Goal: Information Seeking & Learning: Learn about a topic

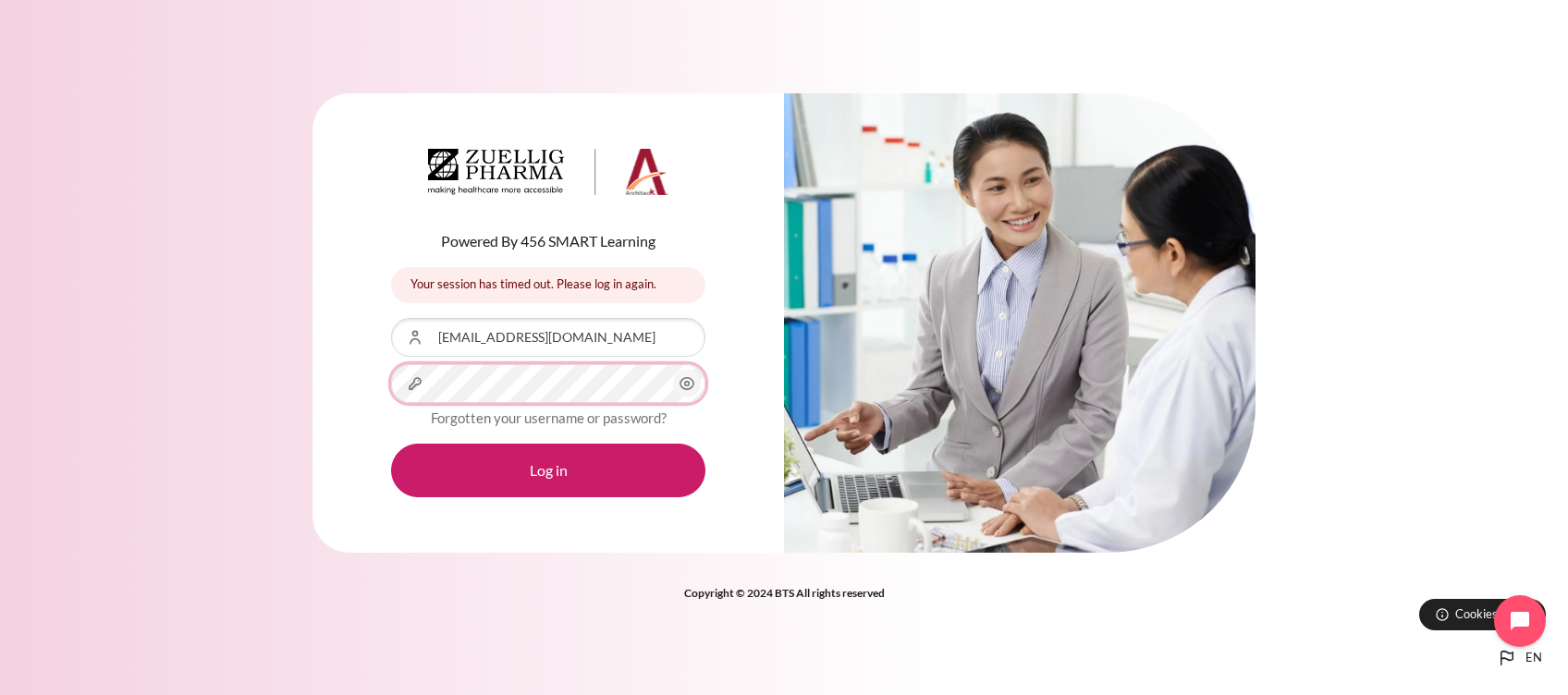
click at [391, 443] on button "Log in" at bounding box center [548, 469] width 315 height 53
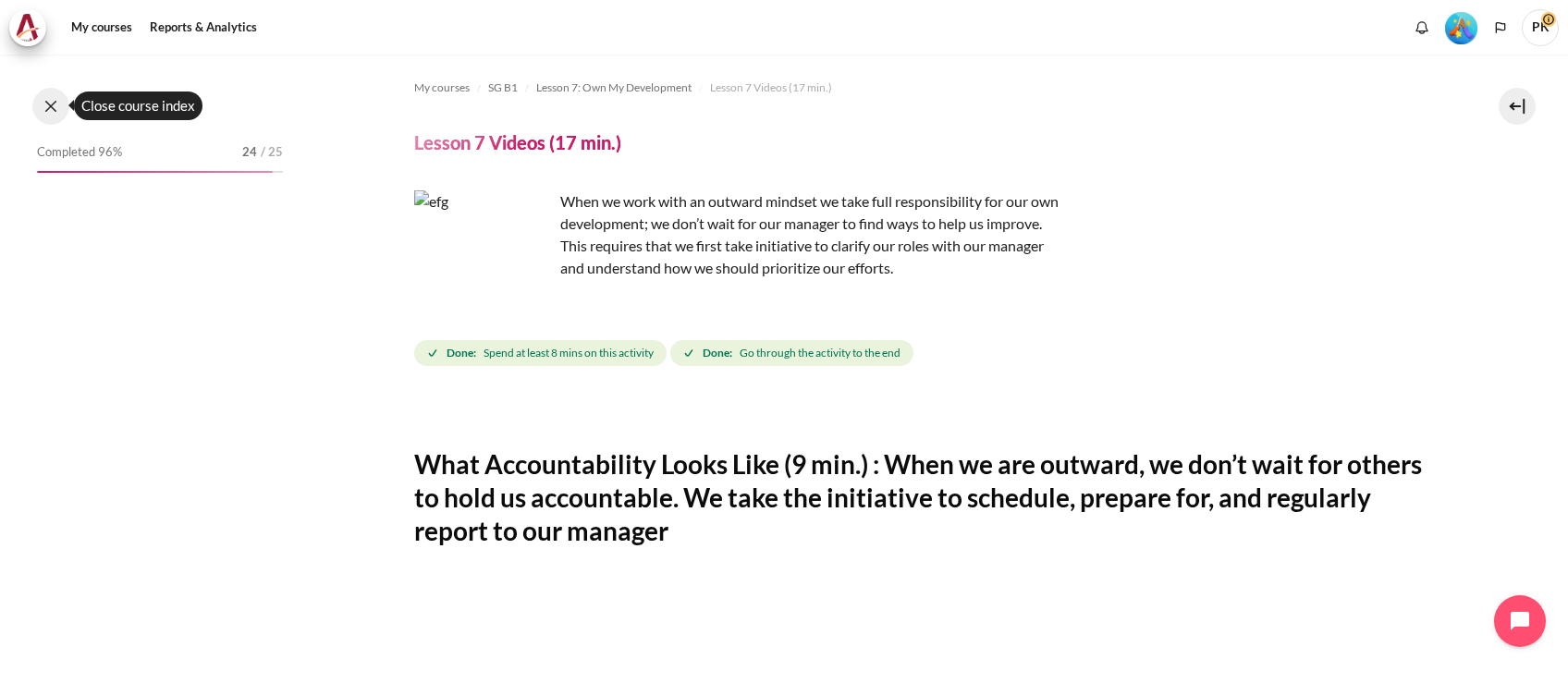
click at [41, 111] on button at bounding box center [51, 106] width 37 height 37
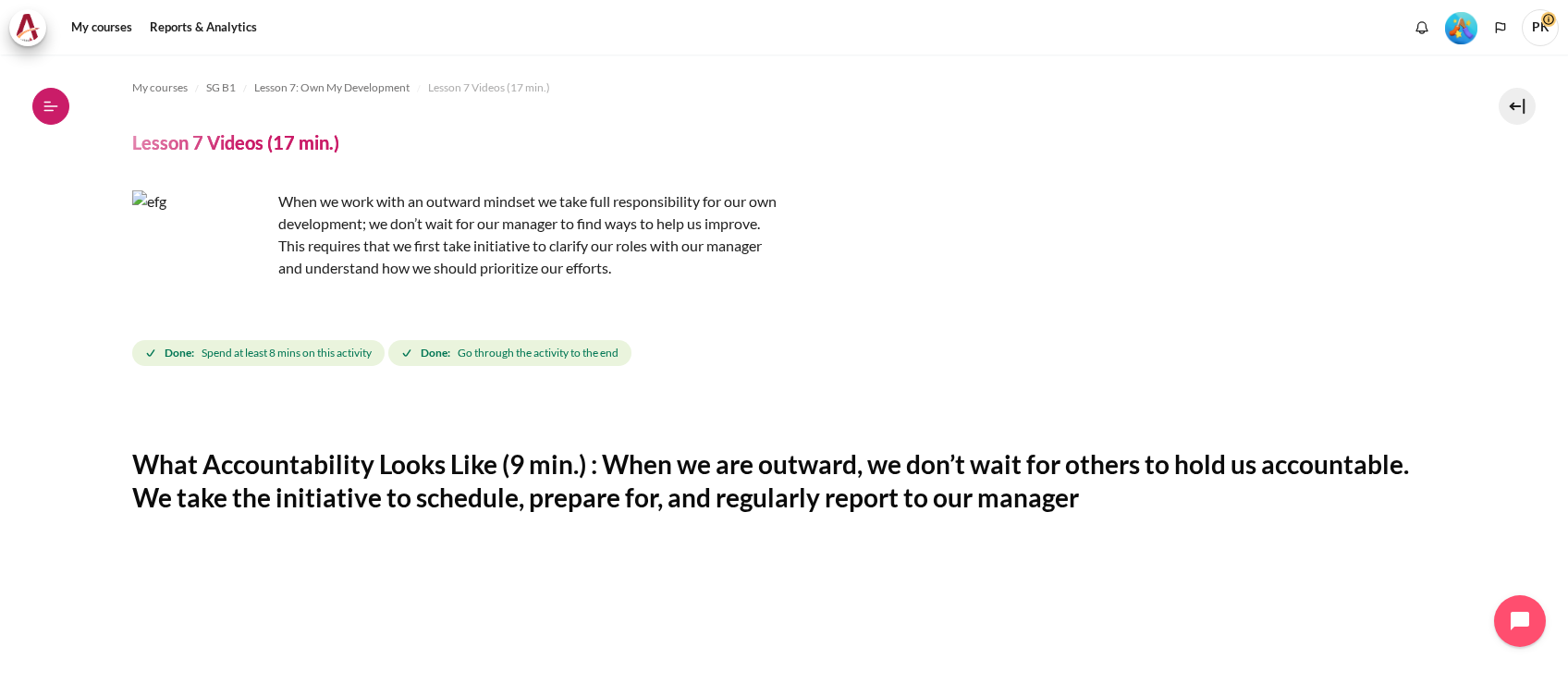
scroll to position [1116, 0]
click at [59, 90] on button "Open course index" at bounding box center [51, 106] width 37 height 37
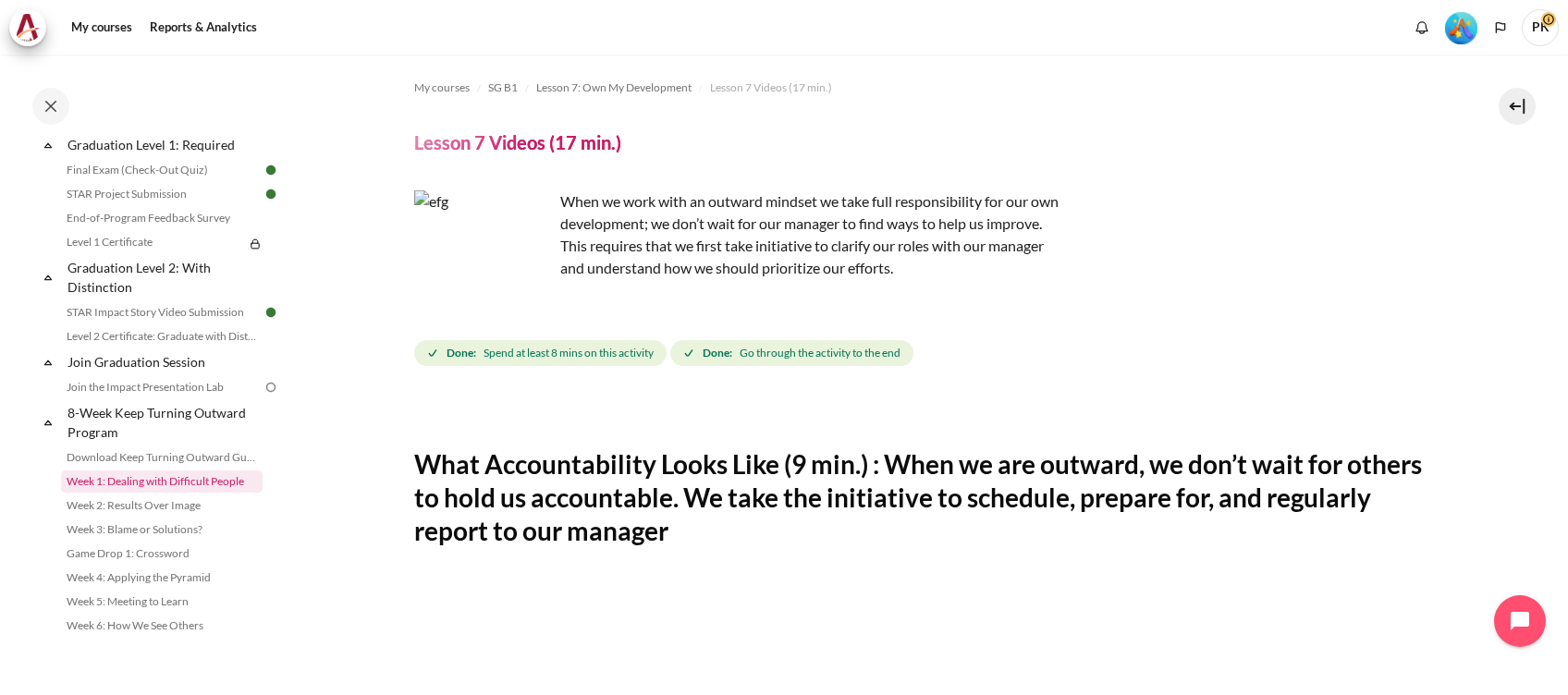
scroll to position [2136, 0]
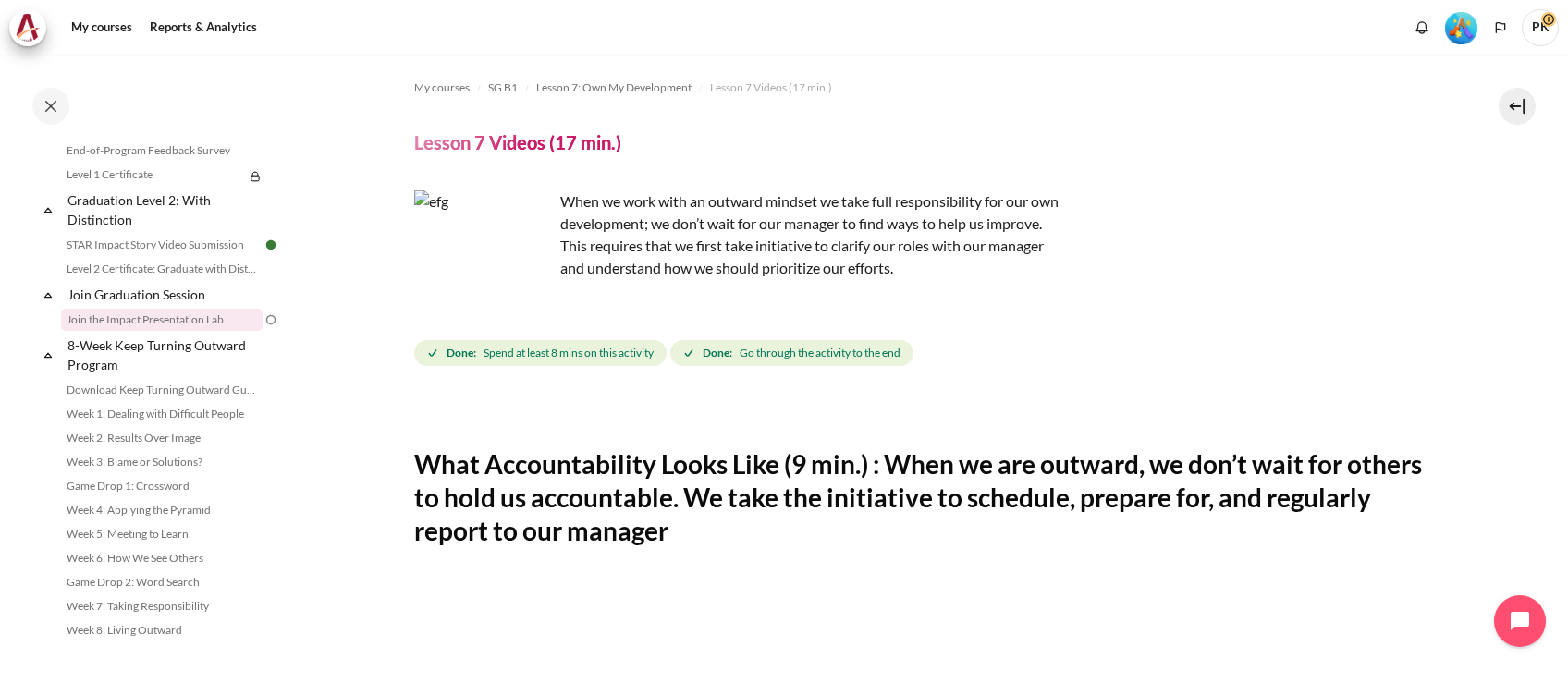
click at [204, 323] on link "Join the Impact Presentation Lab" at bounding box center [161, 320] width 202 height 22
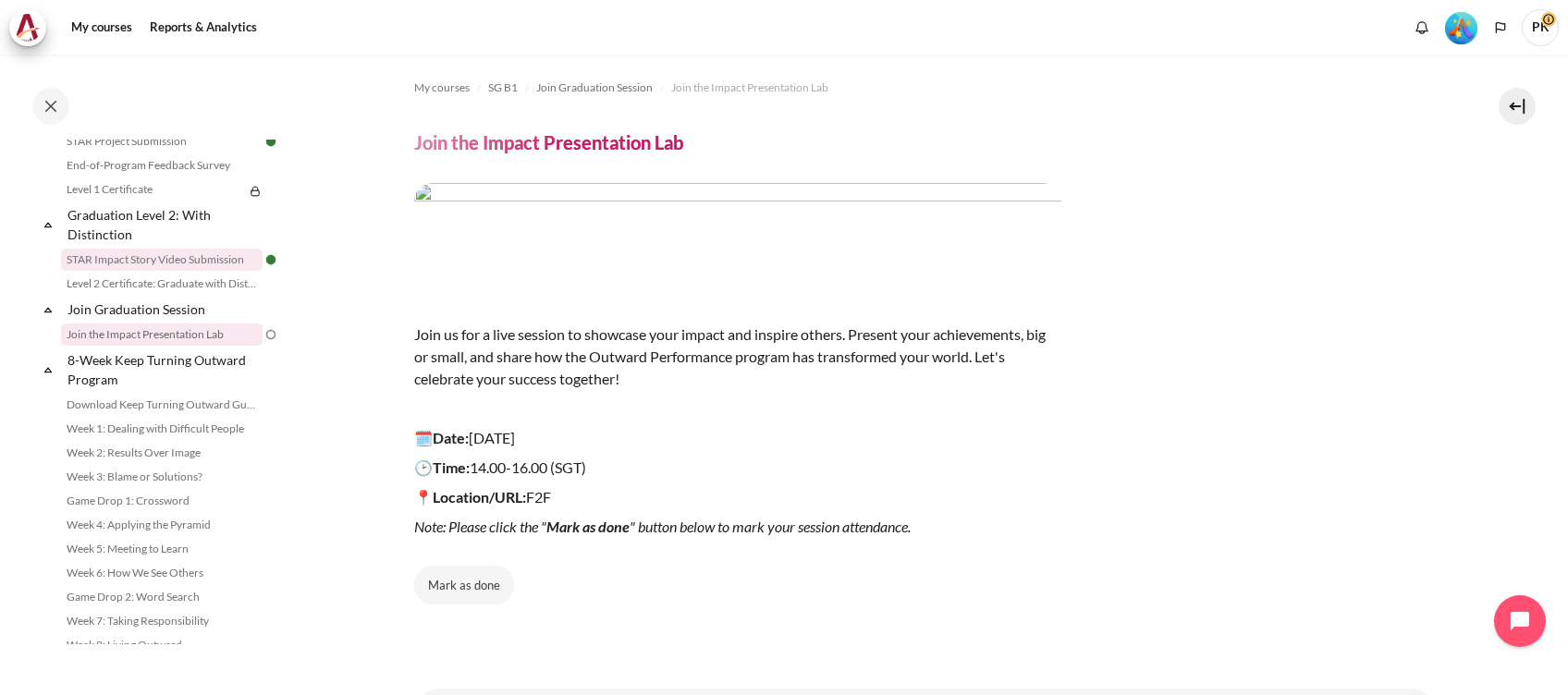
click at [144, 271] on link "STAR Impact Story Video Submission" at bounding box center [161, 259] width 202 height 22
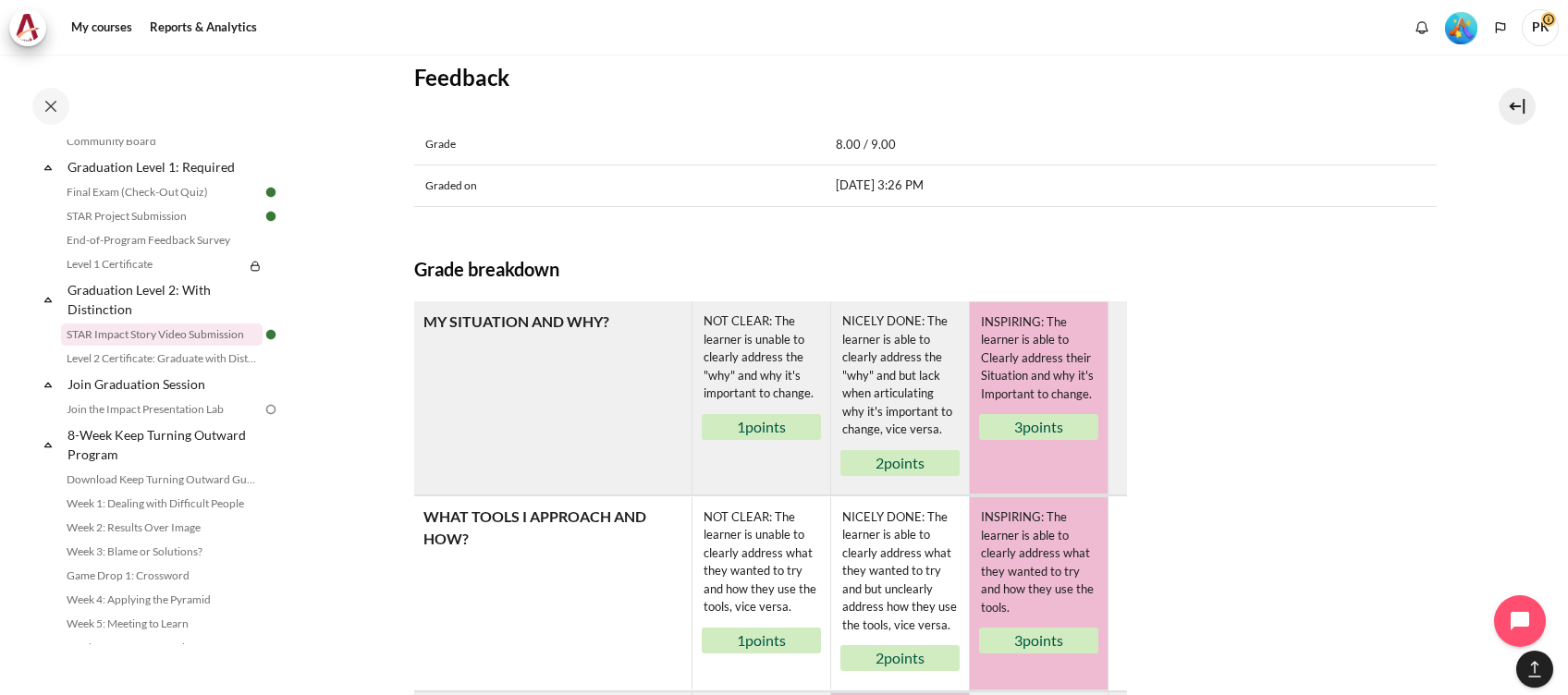
scroll to position [1602, 0]
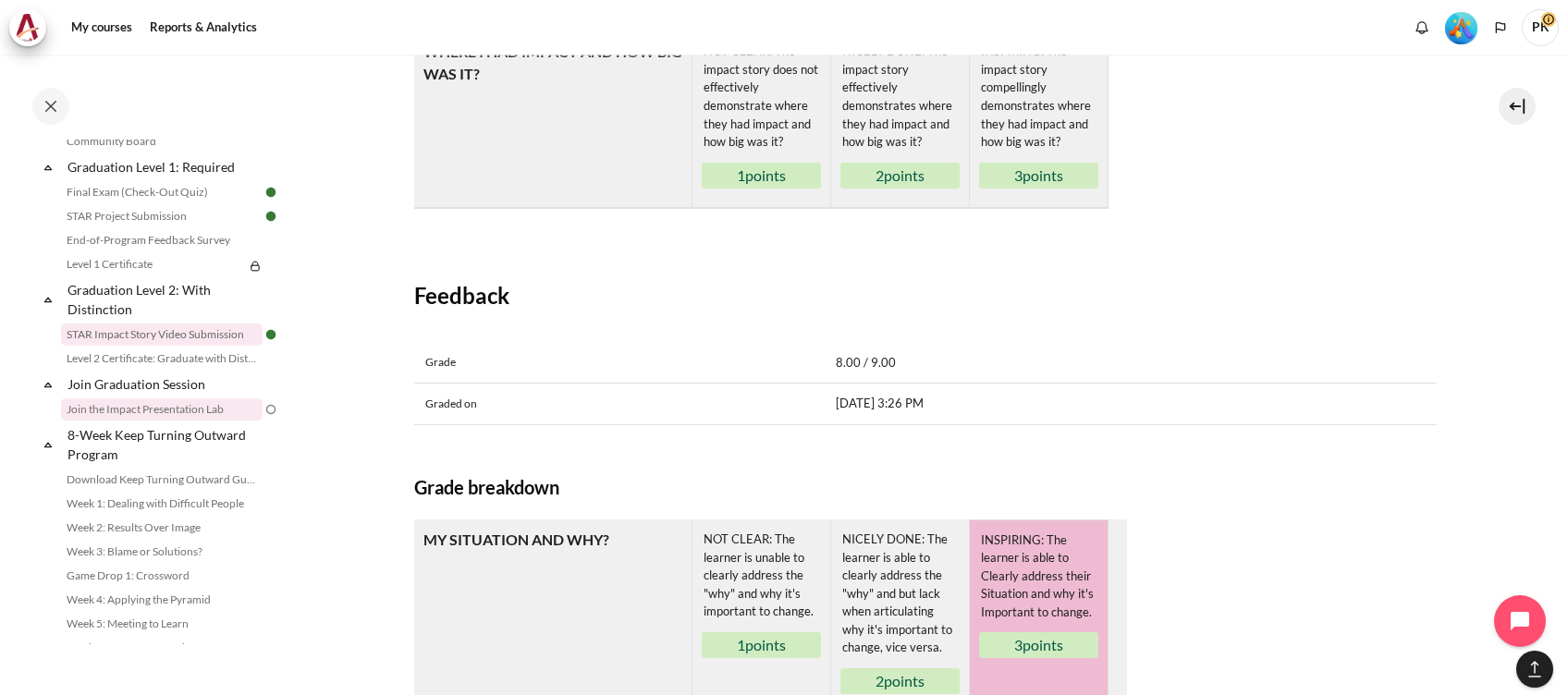
click at [215, 421] on link "Join the Impact Presentation Lab" at bounding box center [161, 410] width 202 height 22
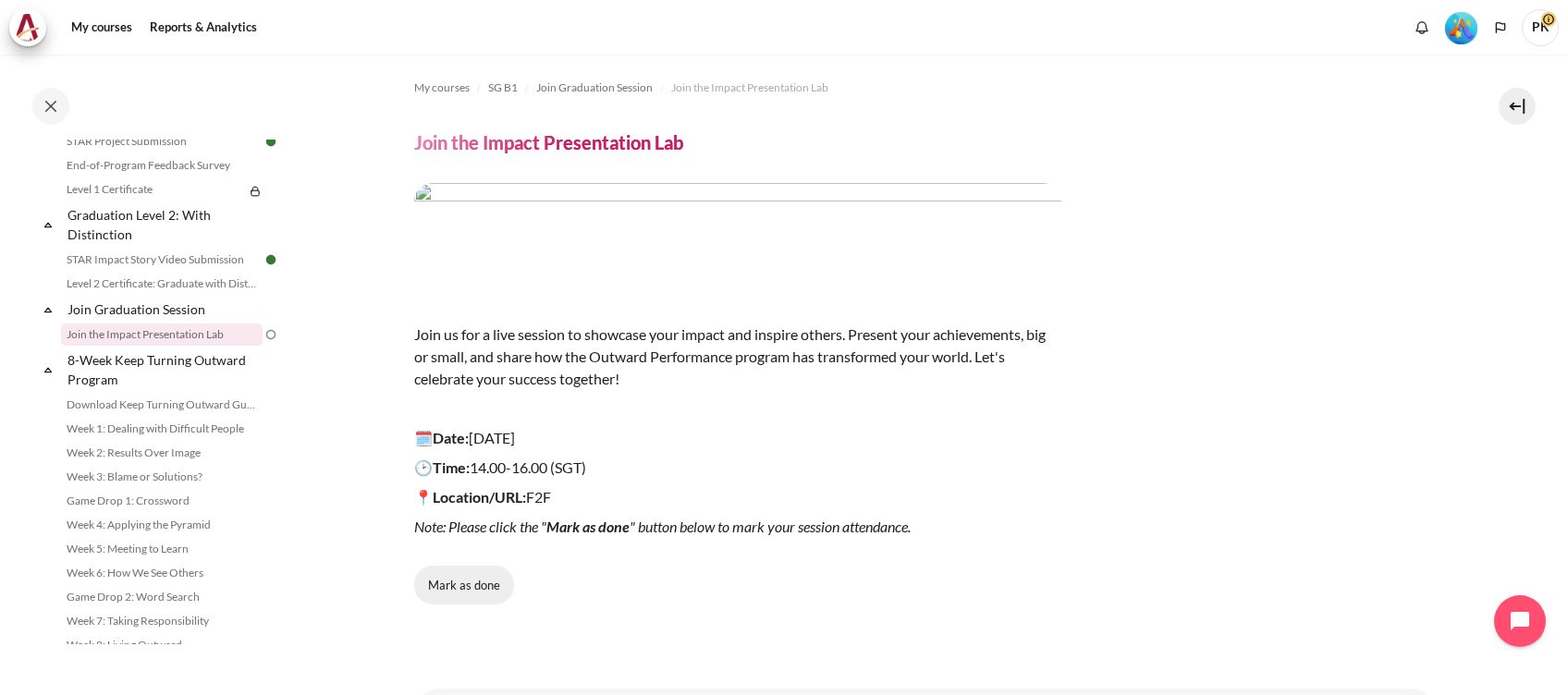
click at [483, 573] on button "Mark as done" at bounding box center [464, 585] width 100 height 39
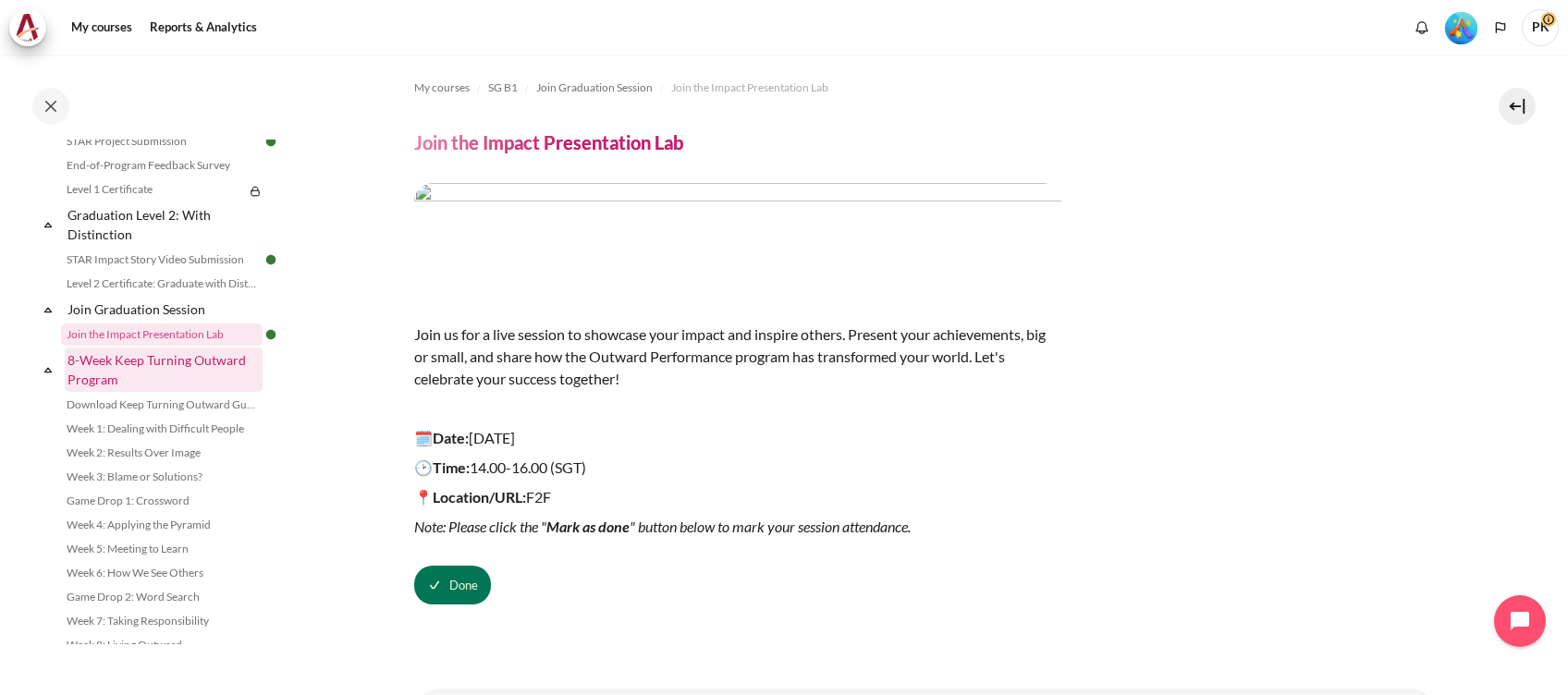
click at [146, 392] on link "8-Week Keep Turning Outward Program" at bounding box center [163, 369] width 198 height 45
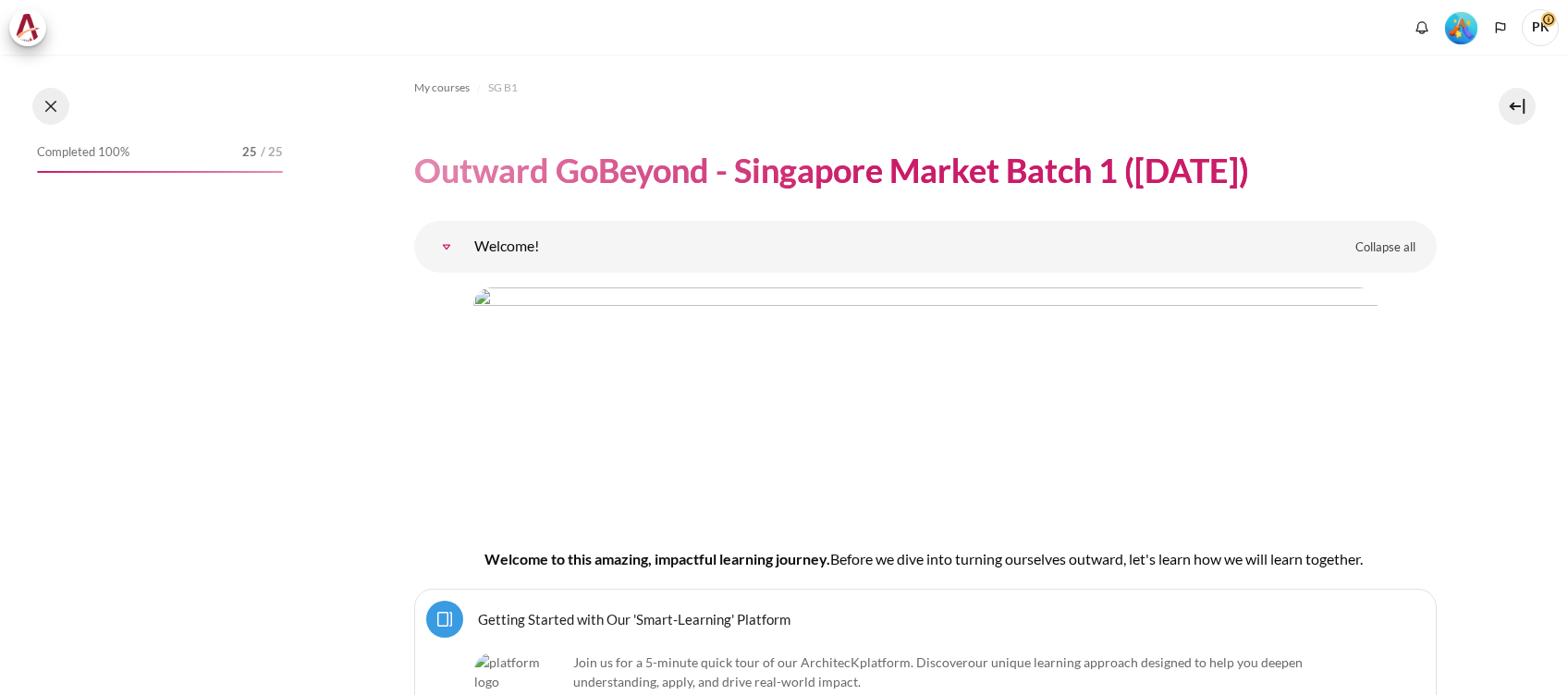
drag, startPoint x: 0, startPoint y: 0, endPoint x: 45, endPoint y: 104, distance: 113.3
click at [45, 104] on button at bounding box center [51, 106] width 37 height 37
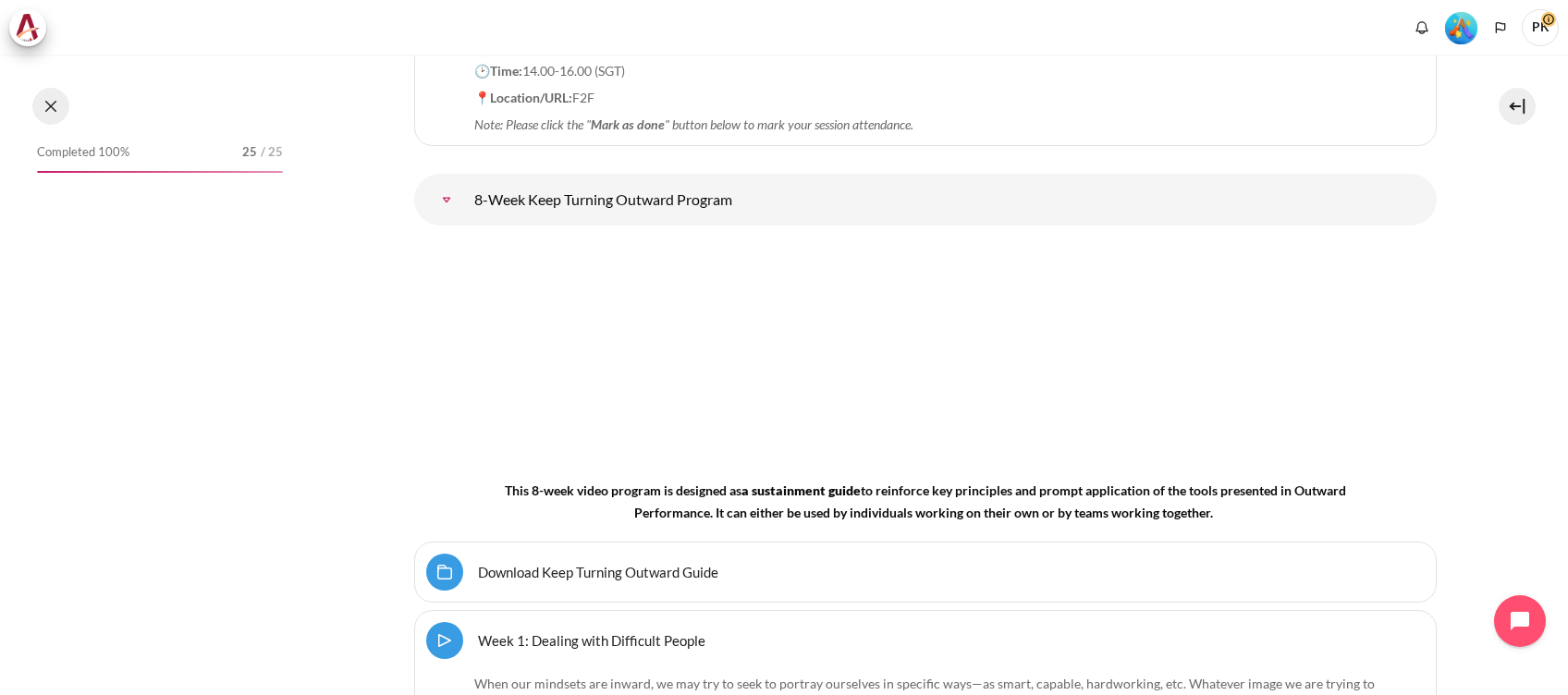
click at [51, 109] on button at bounding box center [51, 106] width 37 height 37
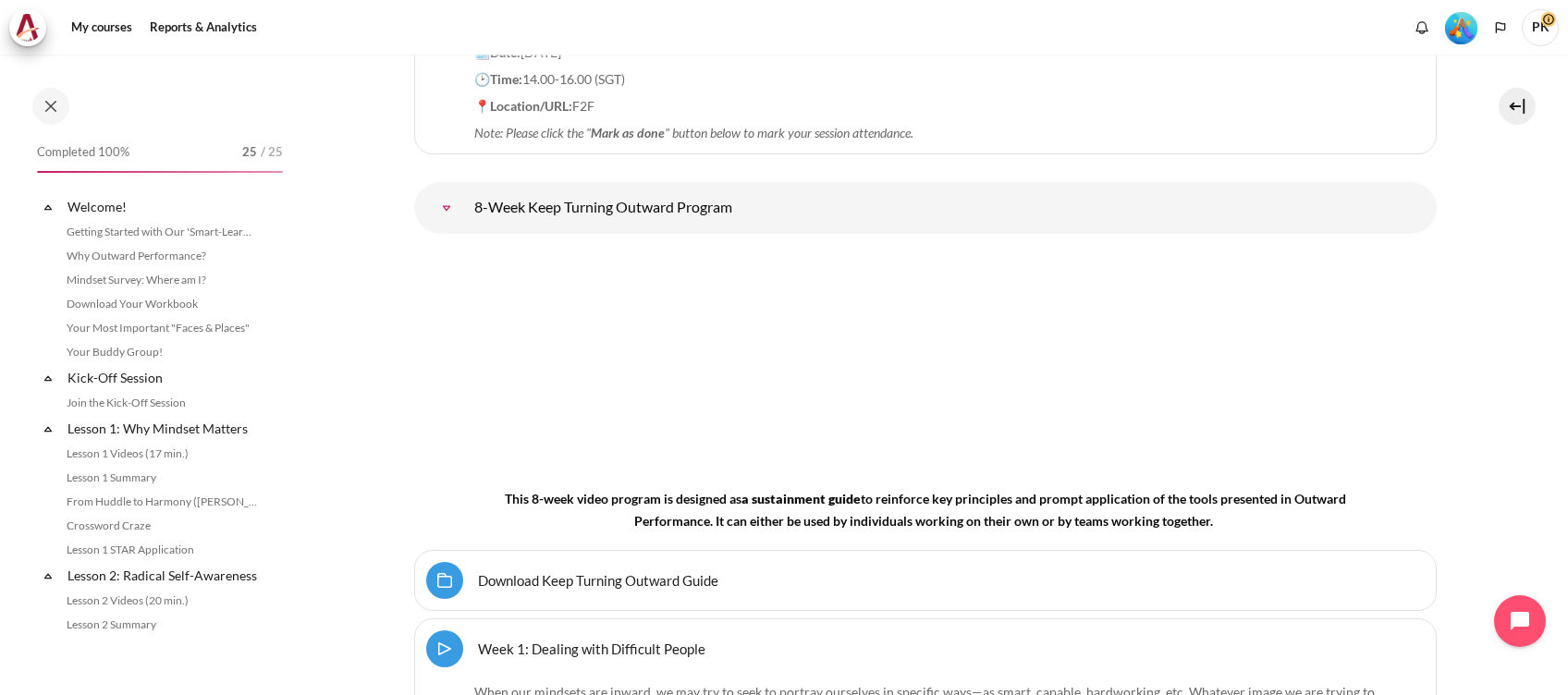
scroll to position [2136, 0]
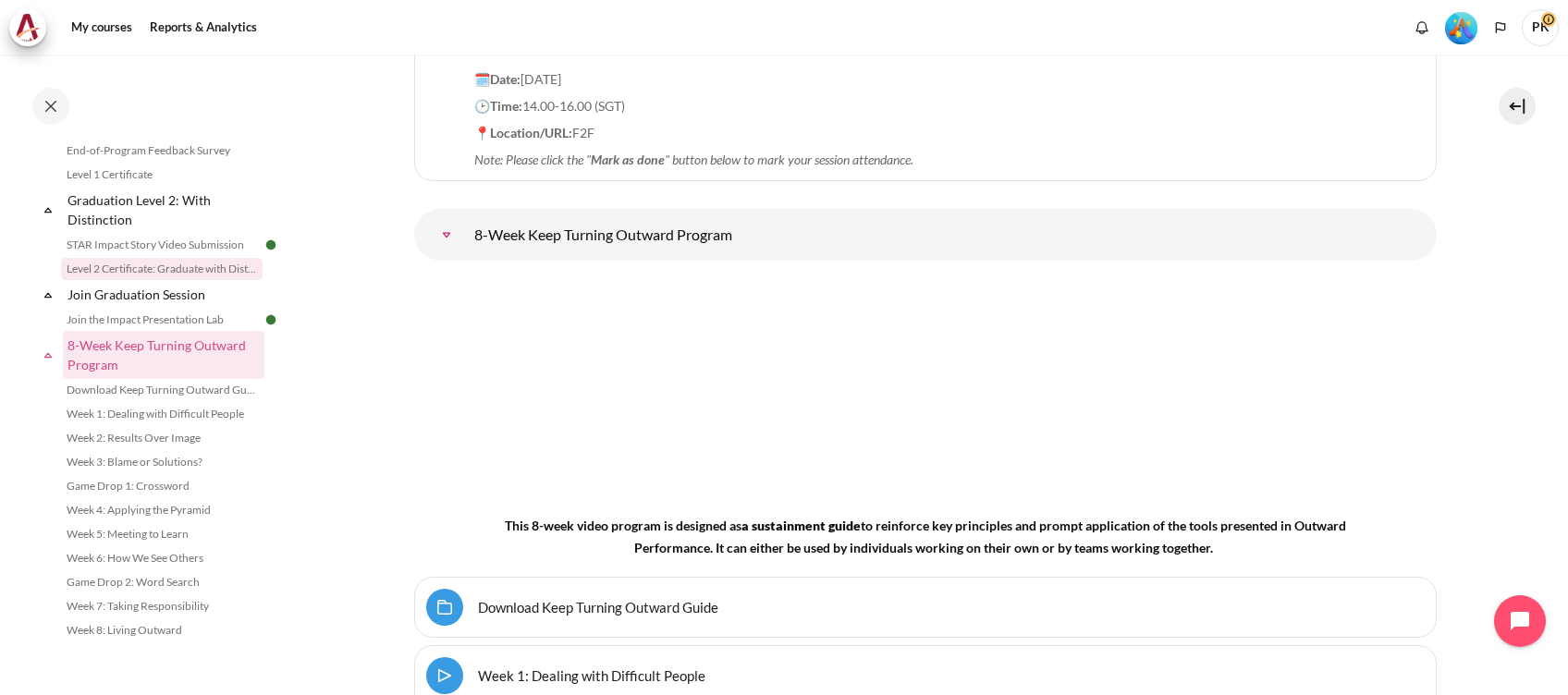
click at [186, 263] on link "Level 2 Certificate: Graduate with Distinction" at bounding box center [161, 269] width 202 height 22
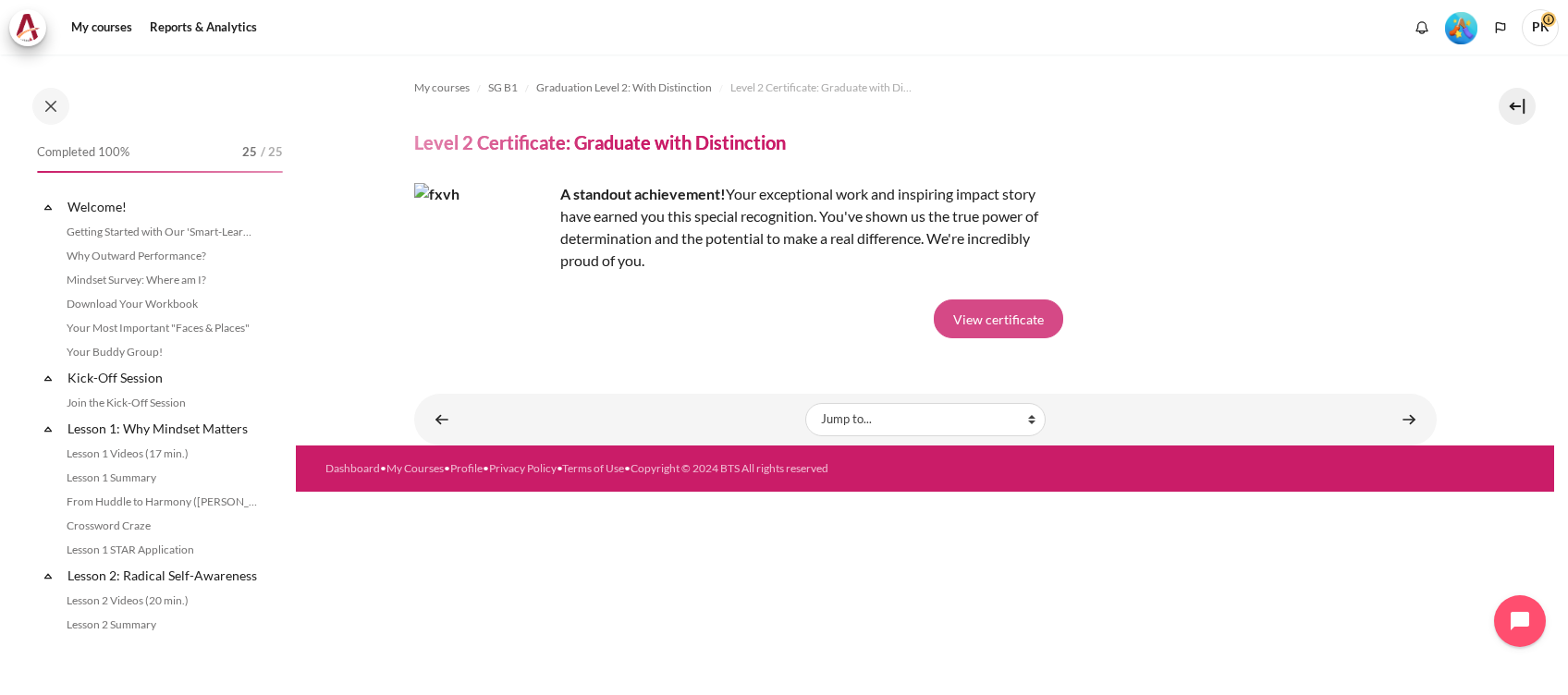
scroll to position [2015, 0]
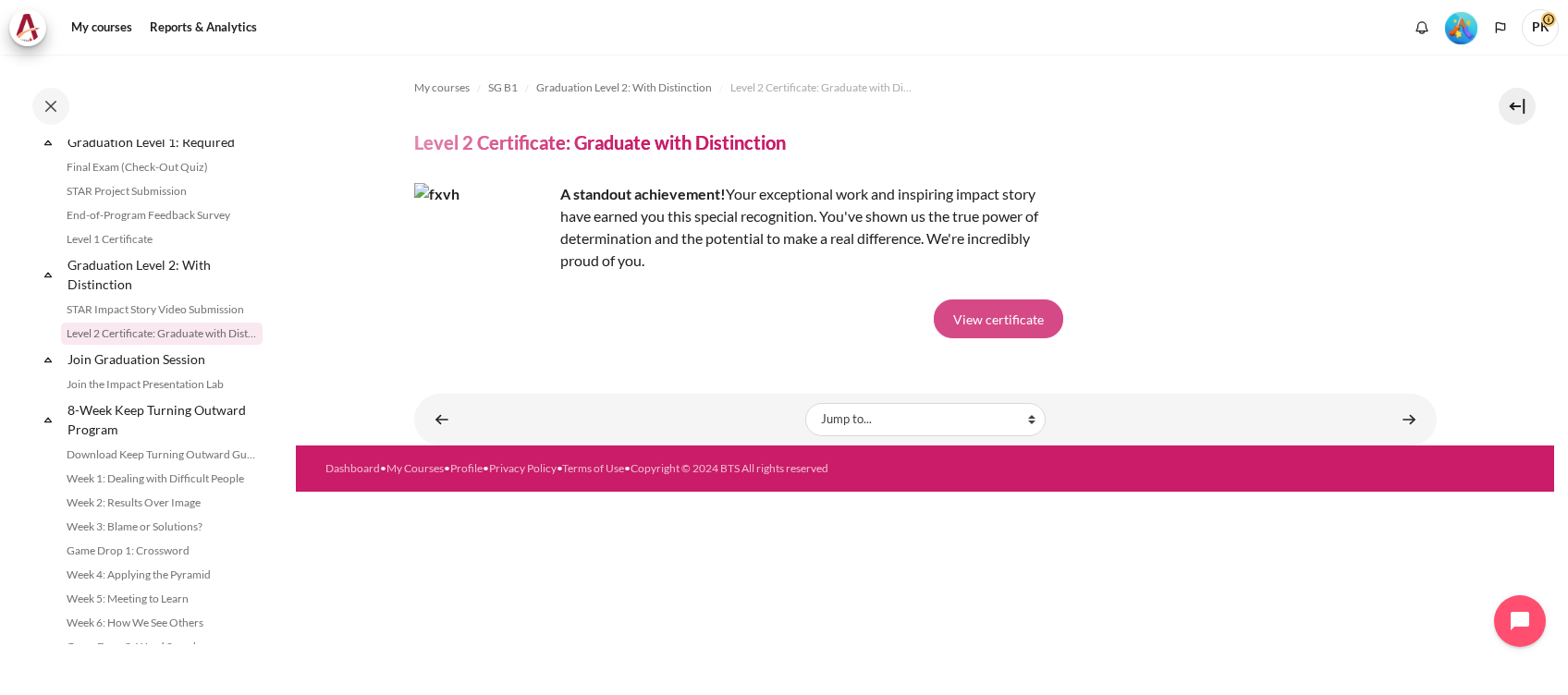
click at [1008, 312] on link "View certificate" at bounding box center [999, 319] width 130 height 39
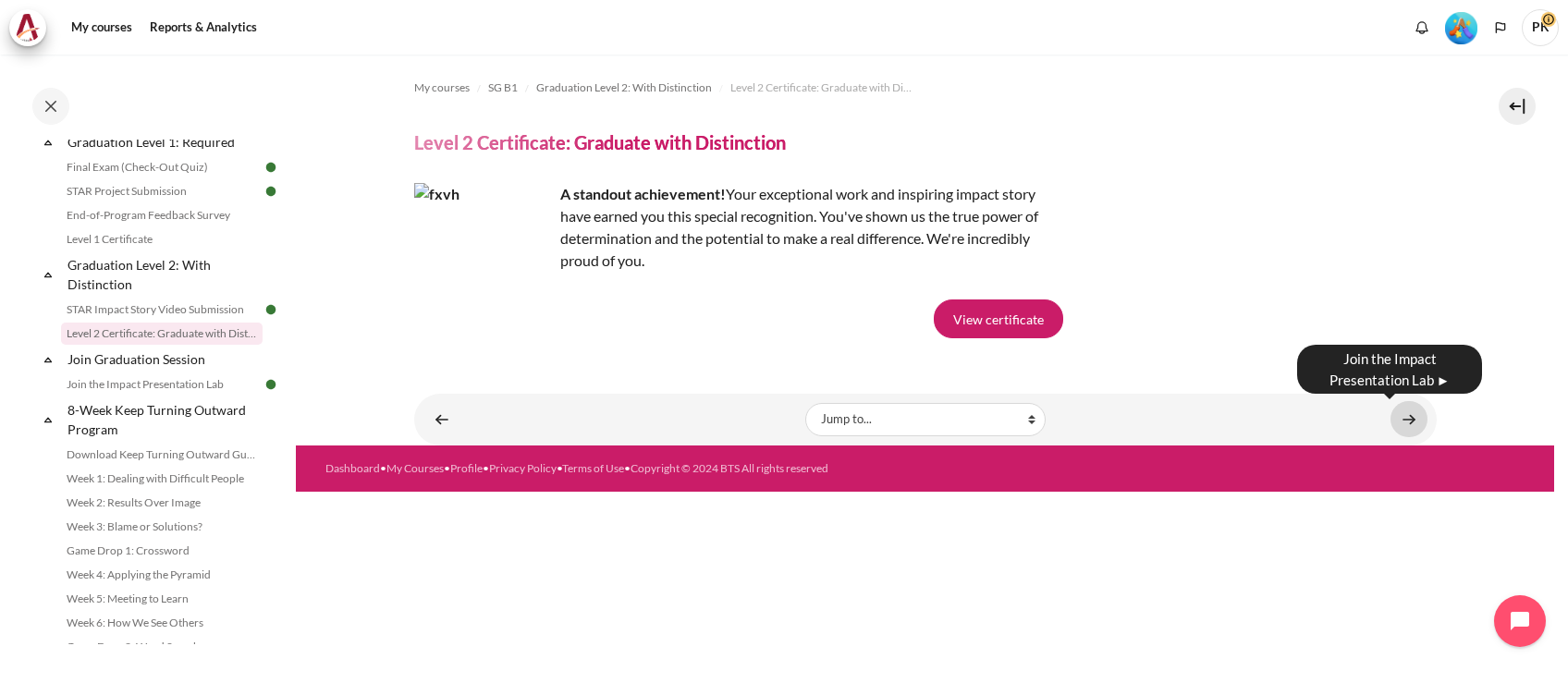
click at [1410, 424] on link "Content" at bounding box center [1409, 419] width 37 height 36
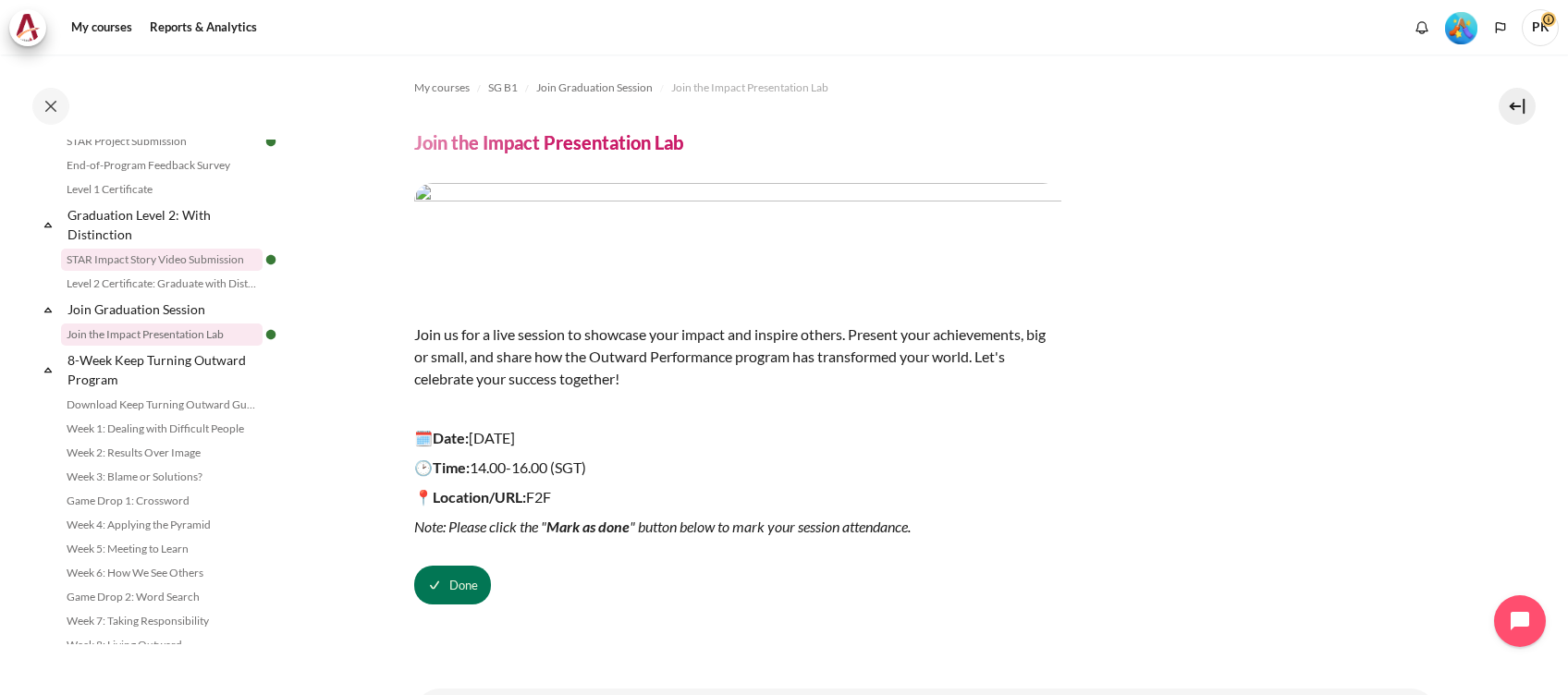
click at [217, 271] on link "STAR Impact Story Video Submission" at bounding box center [161, 259] width 202 height 22
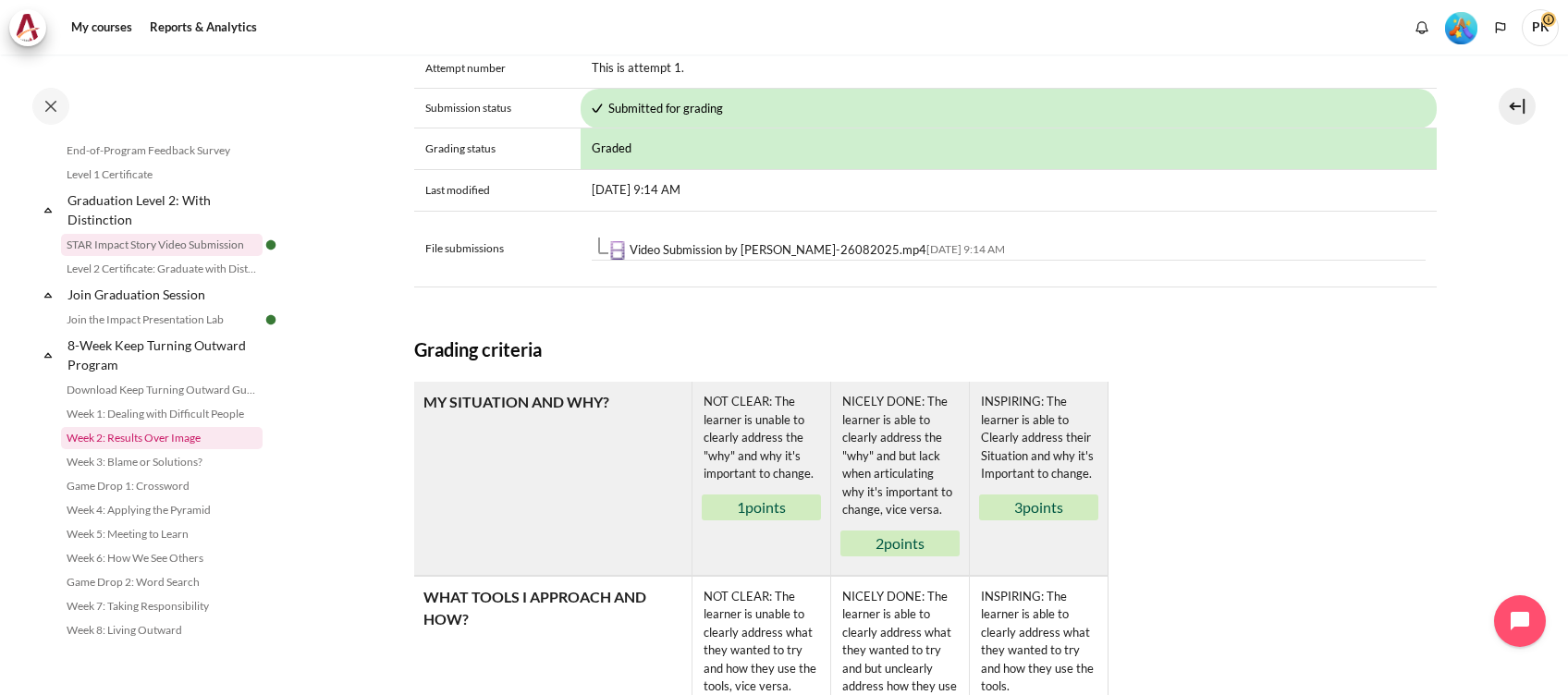
scroll to position [2136, 0]
